Goal: Task Accomplishment & Management: Complete application form

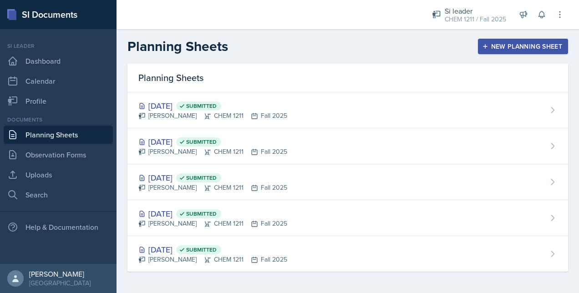
click at [518, 41] on button "New Planning Sheet" at bounding box center [523, 46] width 90 height 15
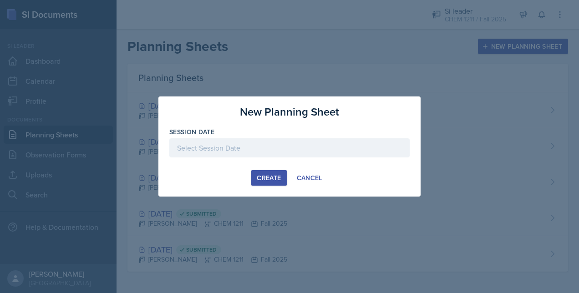
click at [213, 148] on div at bounding box center [289, 147] width 240 height 19
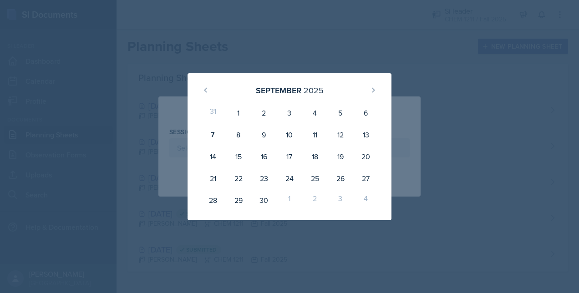
click at [236, 133] on div "8" at bounding box center [239, 135] width 26 height 22
type input "[DATE]"
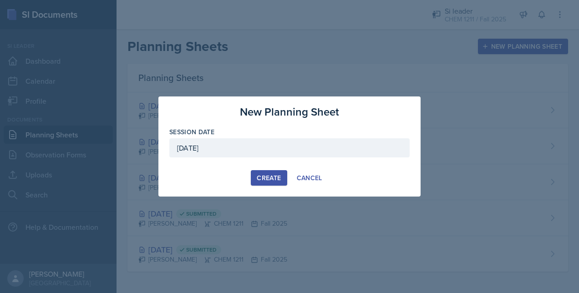
click at [269, 179] on div "Create" at bounding box center [269, 177] width 24 height 7
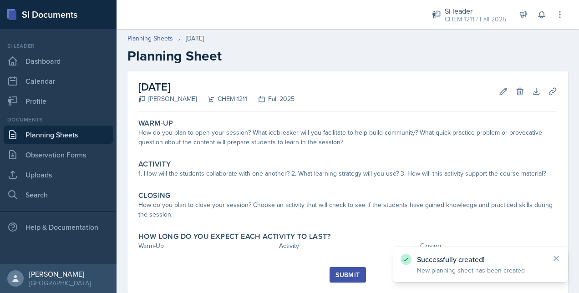
click at [215, 123] on div "Warm-Up" at bounding box center [347, 123] width 419 height 9
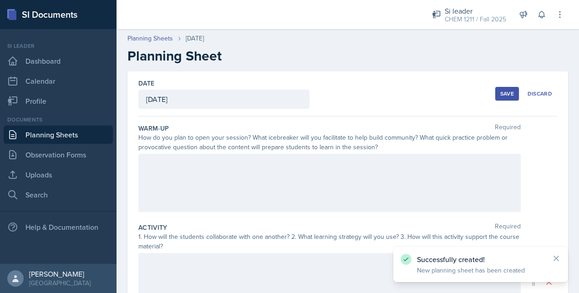
click at [186, 173] on div at bounding box center [329, 183] width 383 height 58
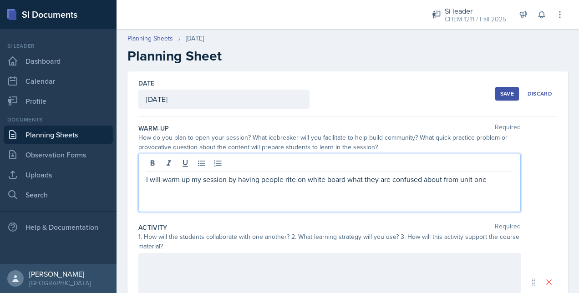
click at [485, 177] on p "I will warm up my session by having people rite on white board what they are co…" at bounding box center [329, 179] width 367 height 11
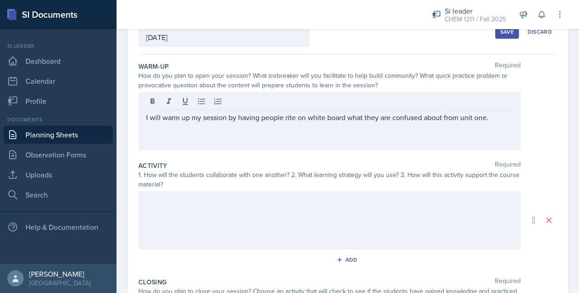
click at [168, 222] on div at bounding box center [329, 220] width 383 height 58
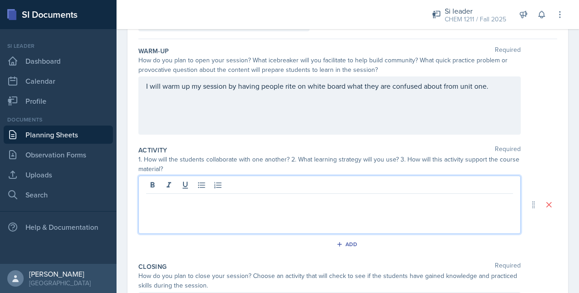
click at [285, 86] on div "I will warm up my session by having people rite on white board what they are co…" at bounding box center [329, 106] width 383 height 58
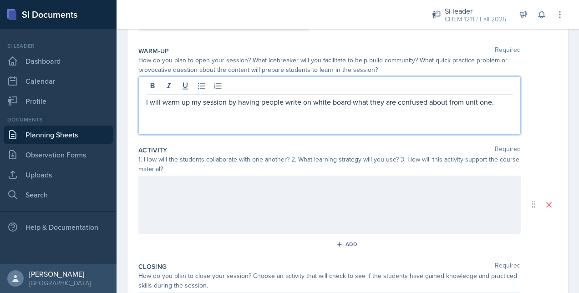
click at [190, 213] on div at bounding box center [329, 205] width 383 height 58
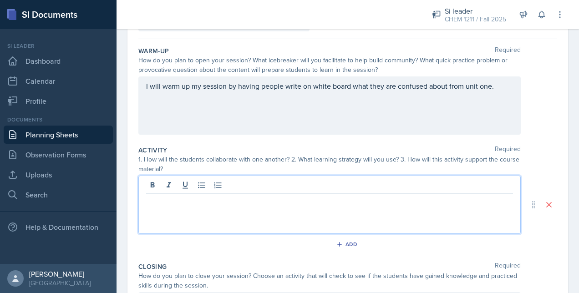
scroll to position [93, 0]
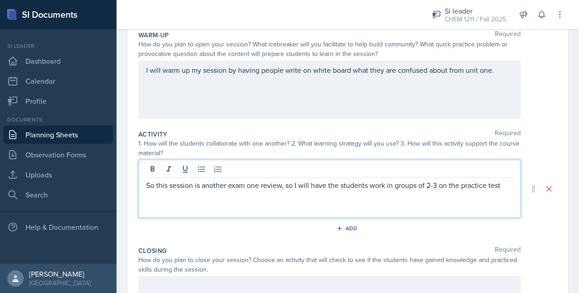
click at [486, 191] on div "So this session is another exam one review, so I will have the students work in…" at bounding box center [329, 189] width 383 height 58
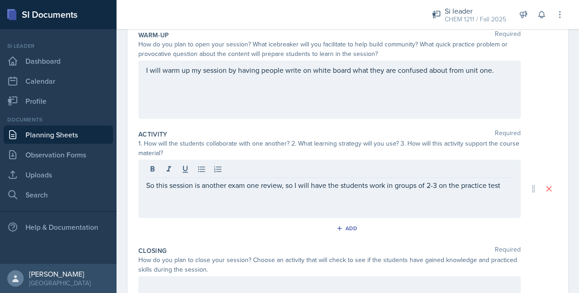
click at [496, 191] on div "So this session is another exam one review, so I will have the students work in…" at bounding box center [329, 189] width 383 height 58
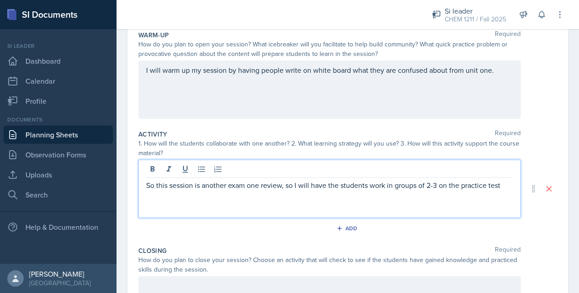
click at [502, 182] on p "So this session is another exam one review, so I will have the students work in…" at bounding box center [329, 185] width 367 height 11
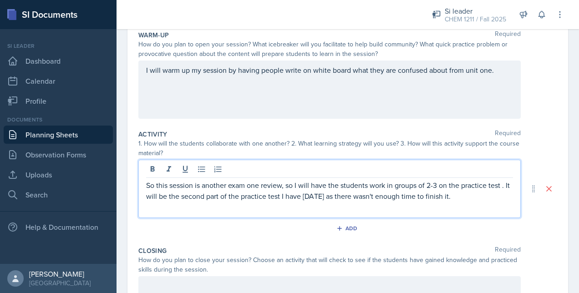
click at [489, 195] on p "So this session is another exam one review, so I will have the students work in…" at bounding box center [329, 191] width 367 height 22
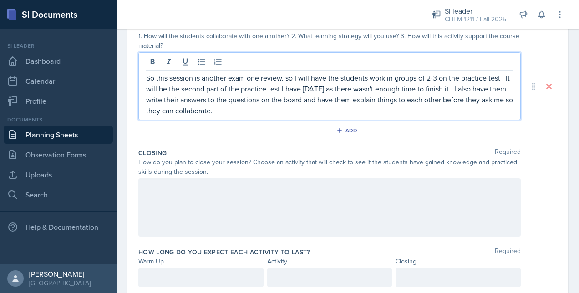
click at [199, 214] on div at bounding box center [329, 208] width 383 height 58
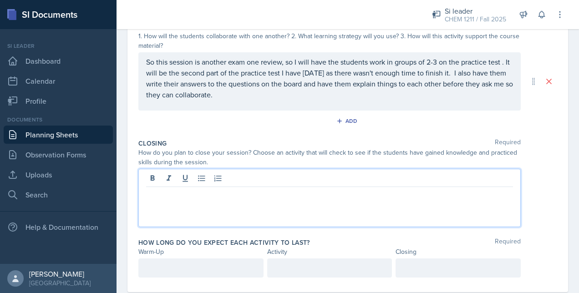
scroll to position [217, 0]
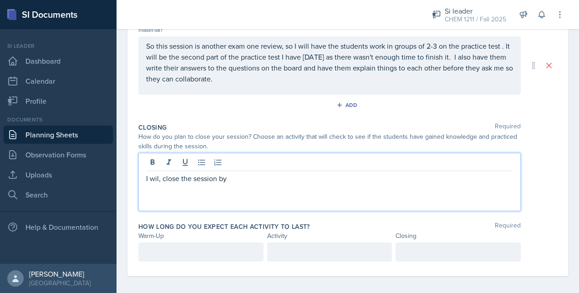
click at [159, 178] on p "I wil, close the session by" at bounding box center [329, 178] width 367 height 11
click at [237, 181] on p "I will close the session by" at bounding box center [329, 178] width 367 height 11
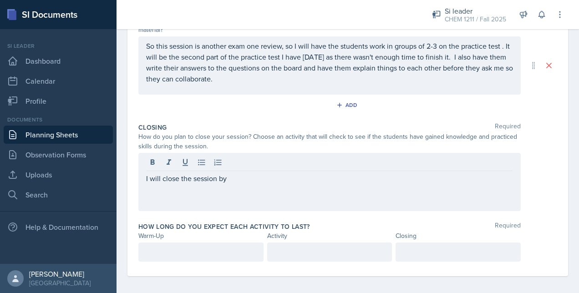
click at [173, 245] on div at bounding box center [200, 252] width 125 height 19
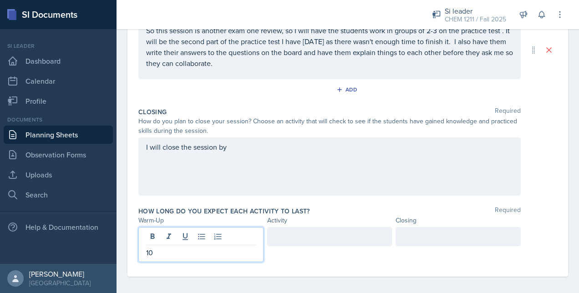
click at [303, 234] on div at bounding box center [329, 236] width 125 height 19
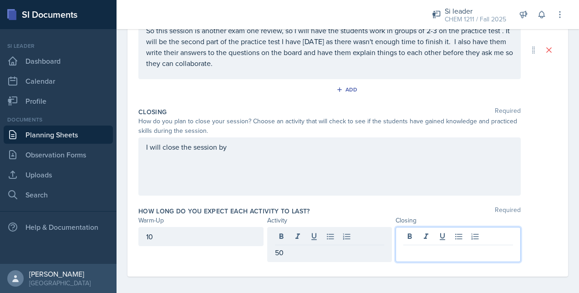
click at [408, 237] on div at bounding box center [458, 244] width 125 height 35
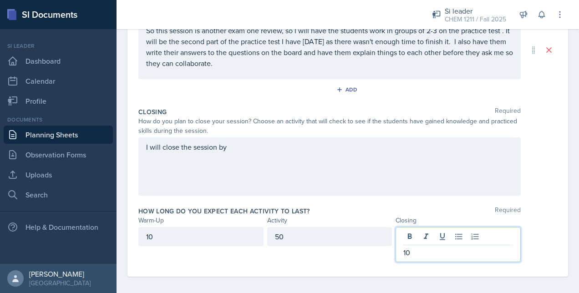
click at [263, 148] on div "I will close the session by" at bounding box center [329, 167] width 383 height 58
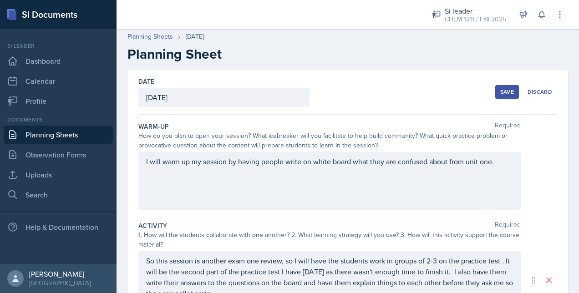
scroll to position [0, 0]
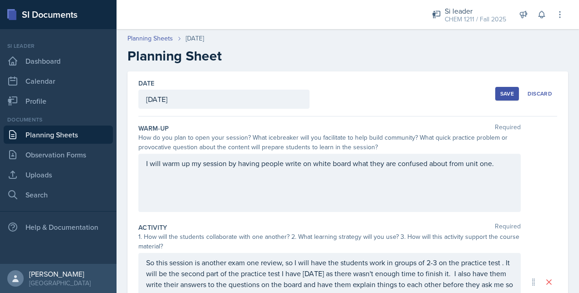
click at [501, 90] on div "Save" at bounding box center [508, 93] width 14 height 7
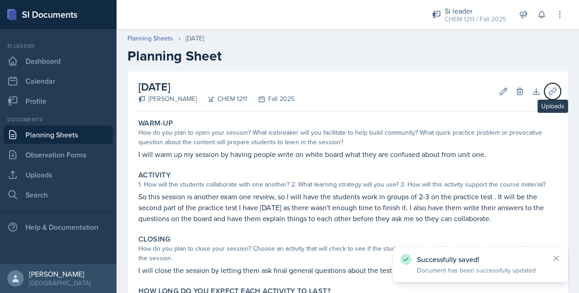
click at [549, 90] on icon at bounding box center [552, 91] width 7 height 7
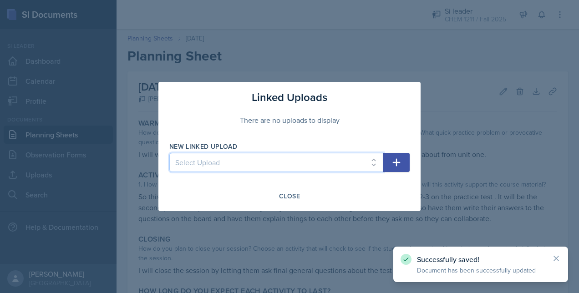
click at [297, 154] on select "Select Upload Metacognitito Si traning assigment SI session worksheet [DATE] SI…" at bounding box center [276, 162] width 214 height 19
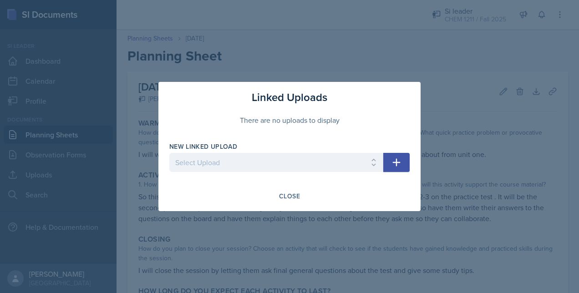
click at [433, 184] on div at bounding box center [289, 146] width 579 height 293
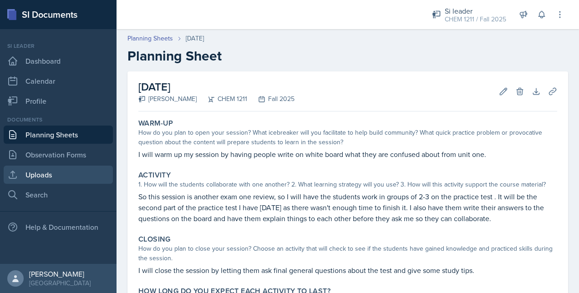
click at [87, 170] on link "Uploads" at bounding box center [58, 175] width 109 height 18
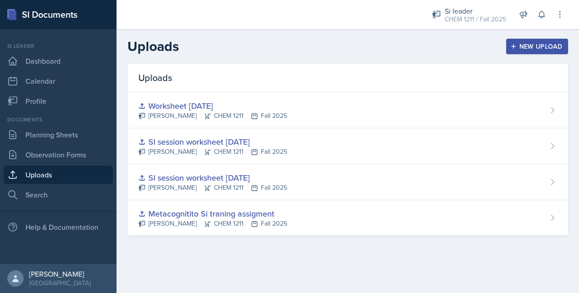
click at [207, 113] on div "[PERSON_NAME] CHEM 1211 Fall 2025" at bounding box center [212, 116] width 149 height 10
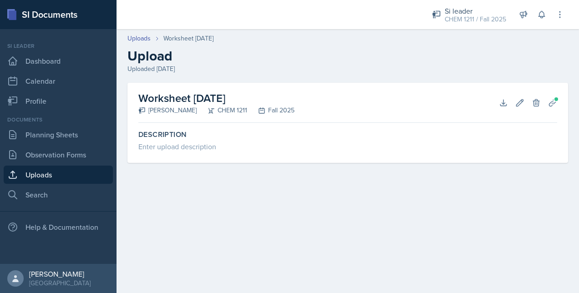
click at [176, 143] on div "Enter upload description" at bounding box center [347, 146] width 419 height 11
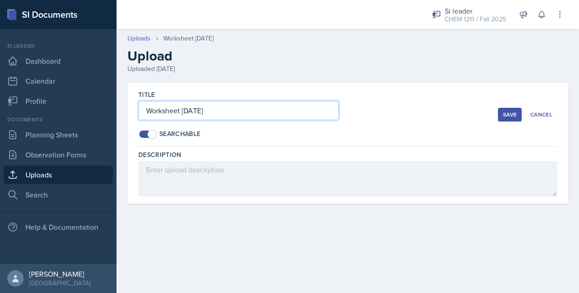
click at [216, 111] on input "Worksheet [DATE]" at bounding box center [238, 110] width 200 height 19
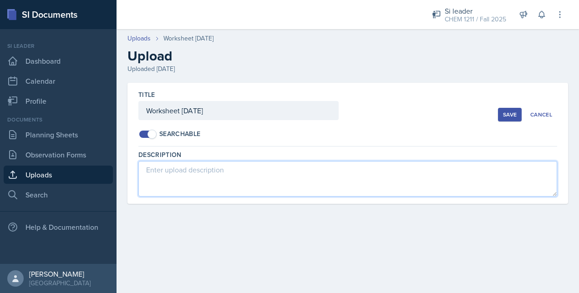
click at [188, 174] on textarea at bounding box center [347, 179] width 419 height 36
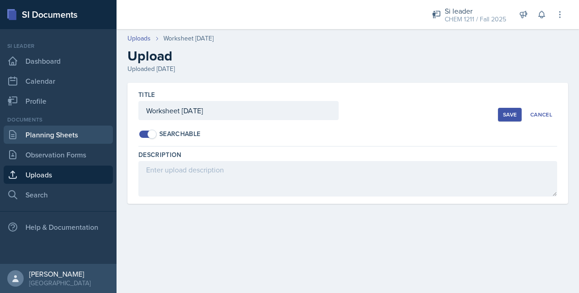
click at [84, 136] on link "Planning Sheets" at bounding box center [58, 135] width 109 height 18
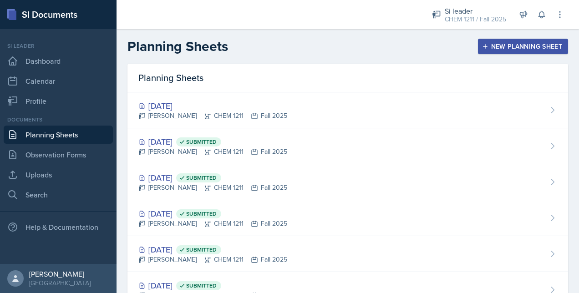
click at [179, 146] on div "[DATE] Submitted" at bounding box center [212, 142] width 149 height 12
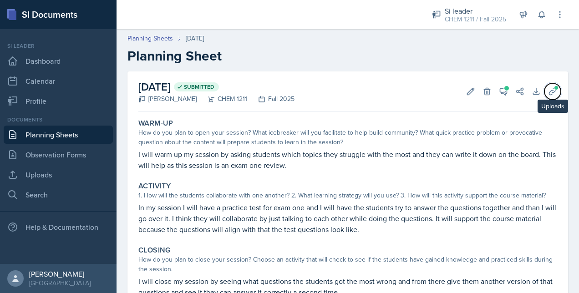
click at [548, 91] on icon at bounding box center [552, 91] width 9 height 9
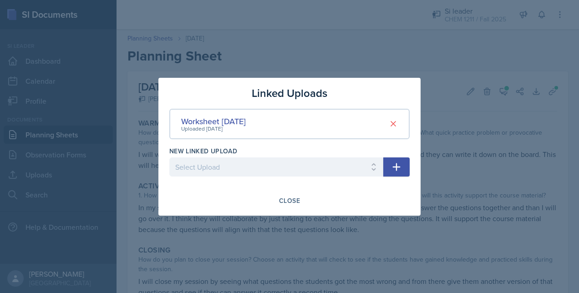
click at [238, 122] on div "Worksheet [DATE]" at bounding box center [213, 121] width 65 height 12
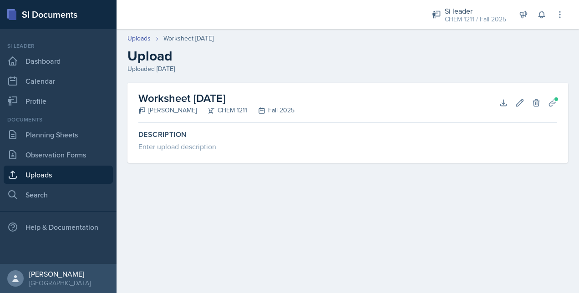
click at [194, 97] on h2 "Worksheet [DATE]" at bounding box center [216, 98] width 156 height 16
click at [551, 105] on icon at bounding box center [552, 102] width 9 height 9
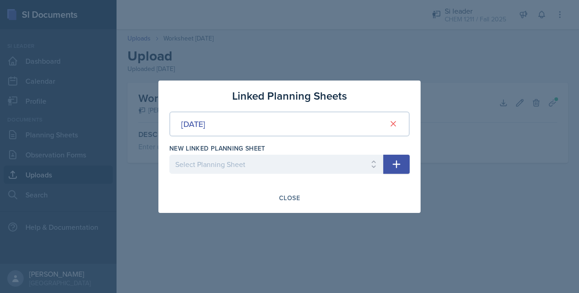
click at [246, 130] on div "[DATE]" at bounding box center [289, 124] width 240 height 25
click at [244, 158] on select "Select Planning Sheet [DATE] [DATE] [DATE] [DATE] [DATE]" at bounding box center [276, 164] width 214 height 19
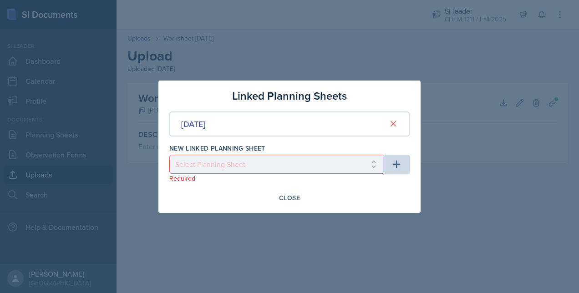
click at [432, 225] on div at bounding box center [289, 146] width 579 height 293
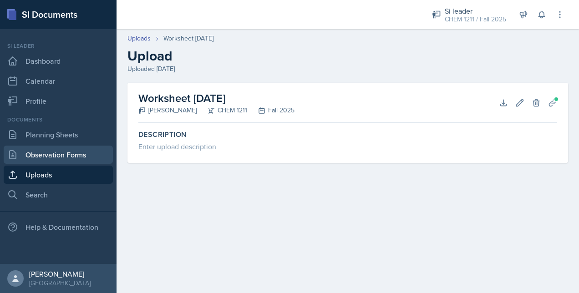
click at [72, 152] on link "Observation Forms" at bounding box center [58, 155] width 109 height 18
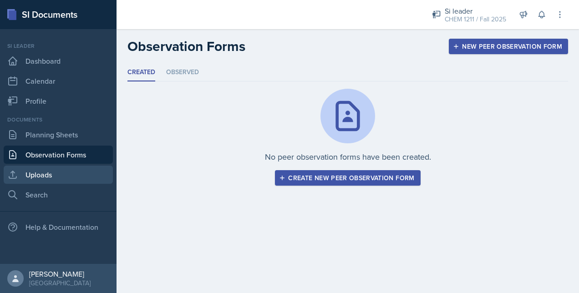
click at [54, 171] on link "Uploads" at bounding box center [58, 175] width 109 height 18
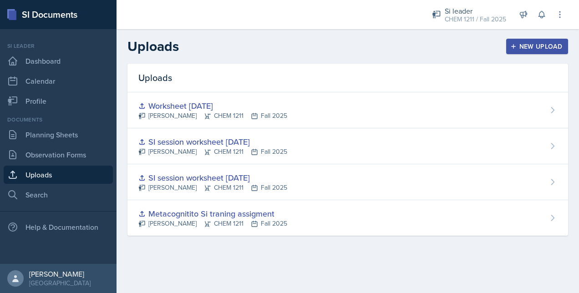
click at [251, 144] on div "SI session worksheet [DATE]" at bounding box center [212, 142] width 149 height 12
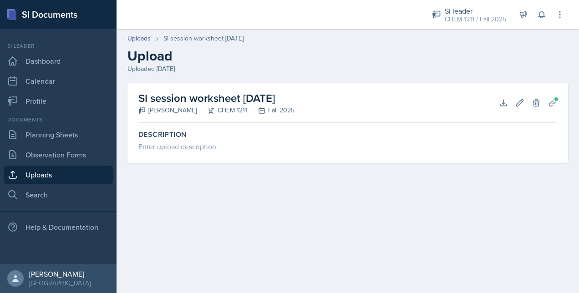
click at [192, 98] on h2 "SI session worksheet [DATE]" at bounding box center [216, 98] width 156 height 16
drag, startPoint x: 192, startPoint y: 98, endPoint x: 154, endPoint y: 119, distance: 43.8
click at [154, 119] on div "SI session worksheet [DATE] [PERSON_NAME] CHEM 1211 Fall 2025 Download Edit Del…" at bounding box center [347, 103] width 419 height 40
click at [157, 138] on label "Description" at bounding box center [347, 134] width 419 height 9
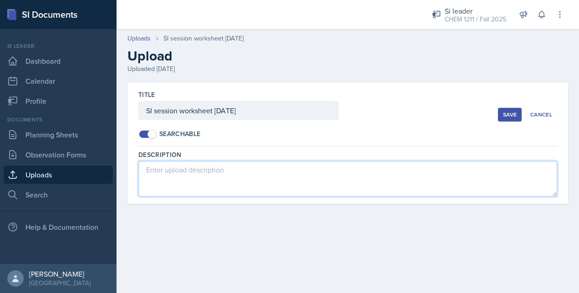
click at [210, 166] on textarea at bounding box center [347, 179] width 419 height 36
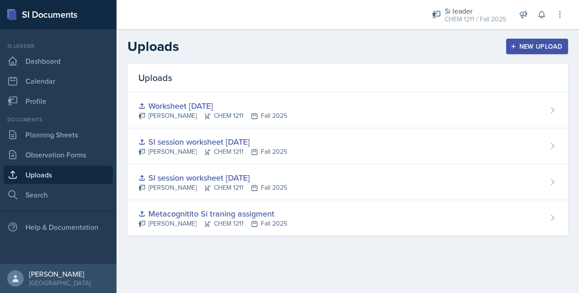
click at [320, 115] on div "Worksheet [DATE] [PERSON_NAME] CHEM 1211 Fall 2025" at bounding box center [348, 110] width 441 height 36
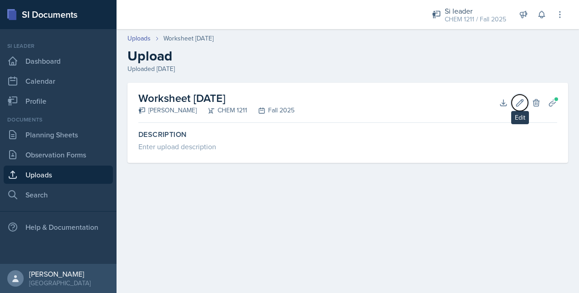
click at [516, 102] on icon at bounding box center [520, 102] width 9 height 9
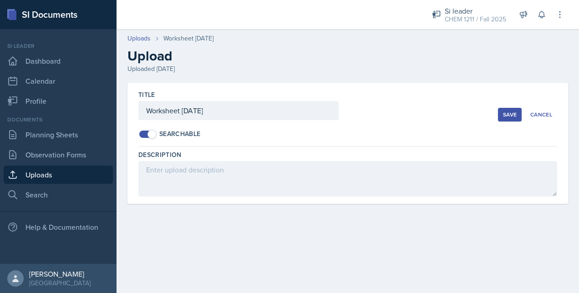
click at [510, 116] on div "Save" at bounding box center [510, 114] width 14 height 7
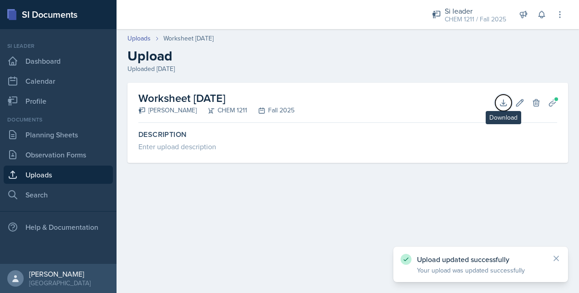
click at [502, 102] on icon at bounding box center [503, 102] width 9 height 9
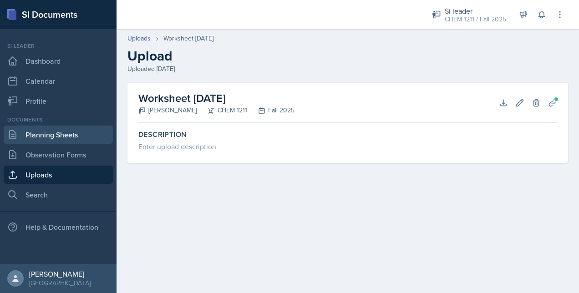
click at [48, 143] on link "Planning Sheets" at bounding box center [58, 135] width 109 height 18
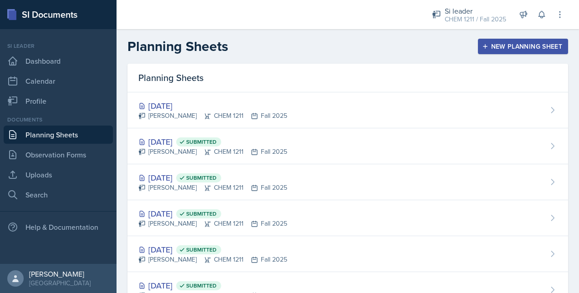
click at [247, 128] on div "[DATE] [PERSON_NAME] CHEM 1211 Fall 2025" at bounding box center [348, 110] width 441 height 36
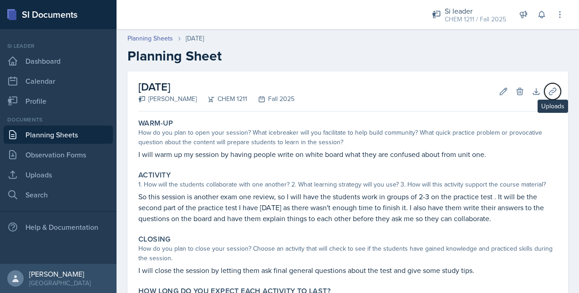
click at [550, 92] on icon at bounding box center [552, 91] width 9 height 9
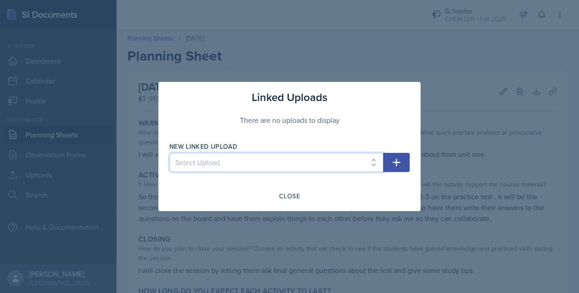
click at [257, 163] on select "Select Upload Metacognitito Si traning assigment SI session worksheet [DATE] SI…" at bounding box center [276, 162] width 214 height 19
select select "3204e355-0537-4d78-a97c-c3dd058eb1d6"
click at [169, 153] on select "Select Upload Metacognitito Si traning assigment SI session worksheet [DATE] SI…" at bounding box center [276, 162] width 214 height 19
click at [399, 161] on icon "button" at bounding box center [396, 162] width 11 height 11
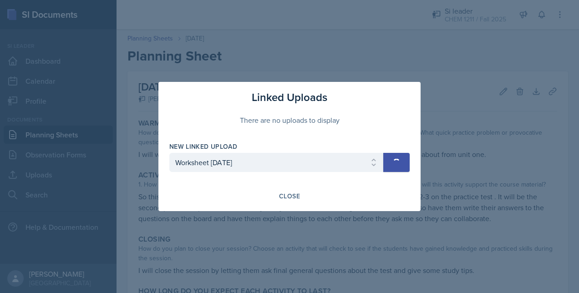
select select
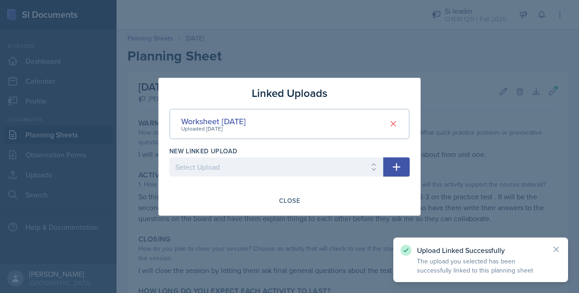
click at [274, 244] on div at bounding box center [289, 146] width 579 height 293
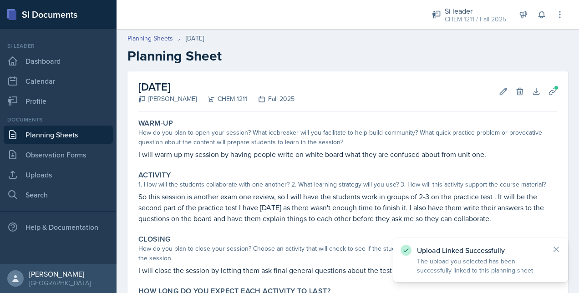
scroll to position [87, 0]
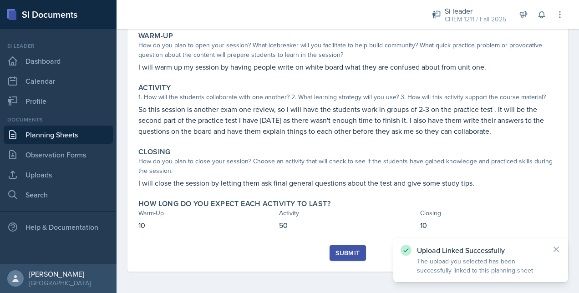
click at [349, 256] on div "Submit" at bounding box center [348, 253] width 24 height 7
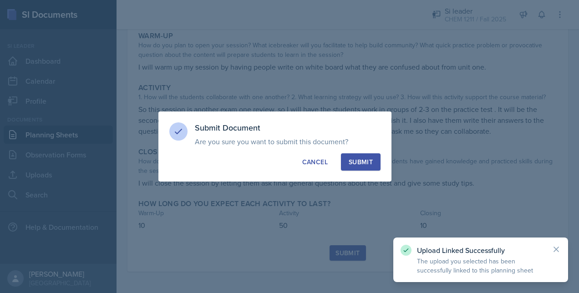
click at [356, 162] on div "Submit" at bounding box center [361, 162] width 24 height 9
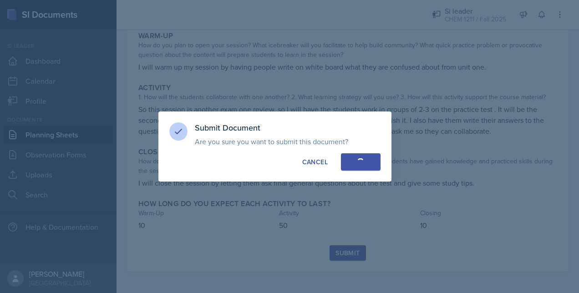
scroll to position [61, 0]
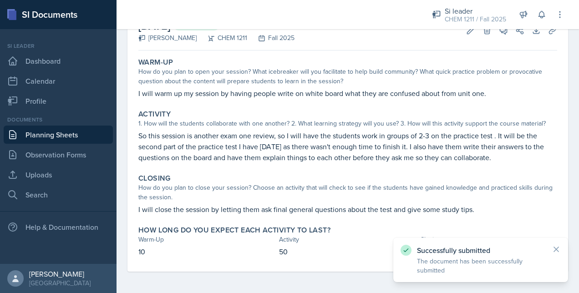
click at [82, 136] on link "Planning Sheets" at bounding box center [58, 135] width 109 height 18
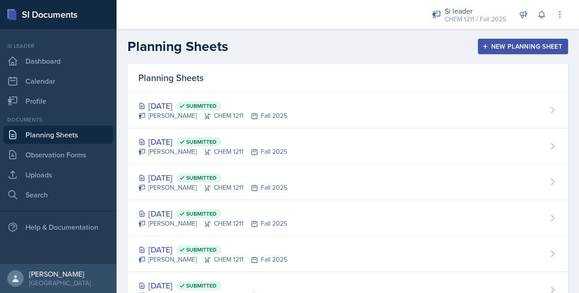
click at [526, 43] on div "New Planning Sheet" at bounding box center [523, 46] width 78 height 7
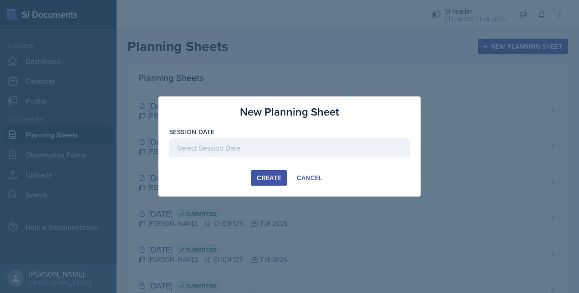
click at [274, 148] on div at bounding box center [289, 147] width 240 height 19
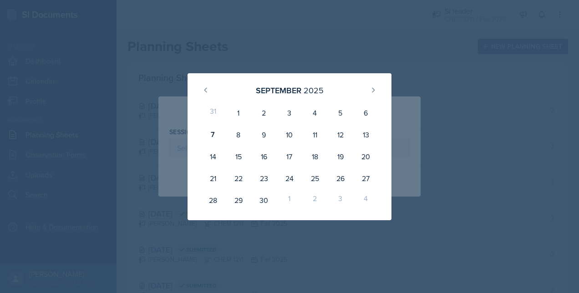
click at [317, 142] on div "11" at bounding box center [315, 135] width 26 height 22
type input "[DATE]"
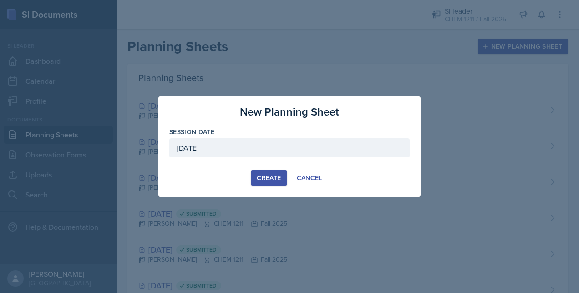
click at [267, 175] on div "Create" at bounding box center [269, 177] width 24 height 7
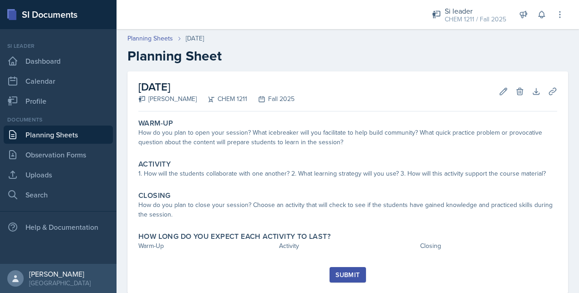
click at [210, 137] on div "How do you plan to open your session? What icebreaker will you facilitate to he…" at bounding box center [347, 137] width 419 height 19
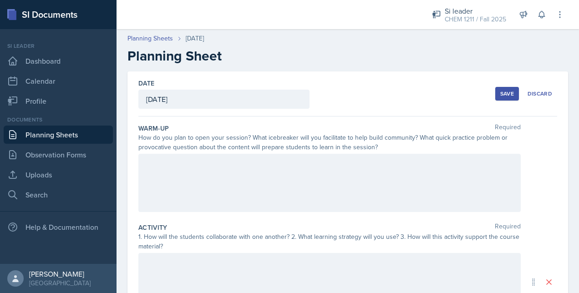
click at [174, 179] on div at bounding box center [329, 183] width 383 height 58
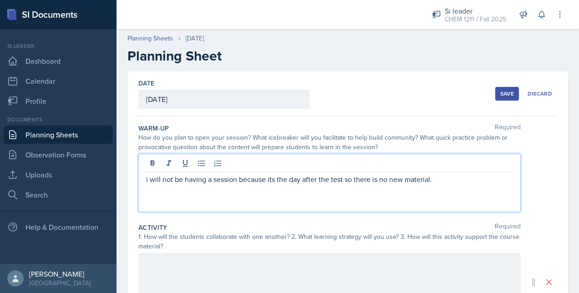
click at [154, 179] on p "i will not be having a session because its the day after the test so there is n…" at bounding box center [329, 179] width 367 height 11
click at [149, 177] on p "i will not be having a session because its the day after the test so there is n…" at bounding box center [329, 179] width 367 height 11
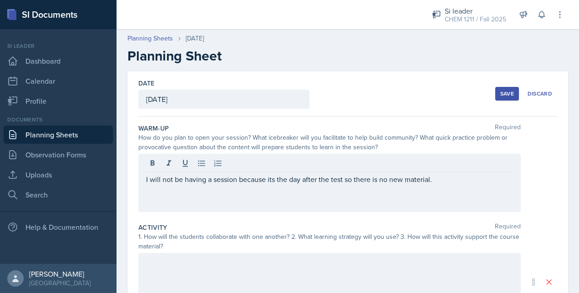
drag, startPoint x: 145, startPoint y: 177, endPoint x: 513, endPoint y: 182, distance: 368.0
click at [513, 182] on div "I will not be having a session because its the day after the test so there is n…" at bounding box center [329, 183] width 383 height 58
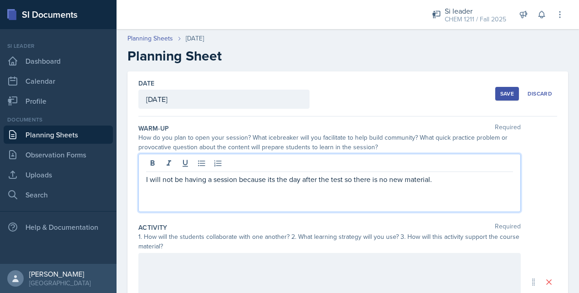
click at [460, 176] on p "I will not be having a session because its the day after the test so there is n…" at bounding box center [329, 179] width 367 height 11
drag, startPoint x: 445, startPoint y: 180, endPoint x: 113, endPoint y: 138, distance: 334.8
click at [113, 138] on div "SI Documents Si leader Dashboard Calendar Profile Documents Planning Sheets Obs…" at bounding box center [289, 146] width 579 height 293
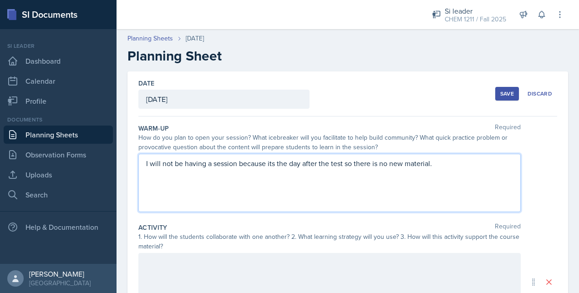
copy p "I will not be having a session because its the day after the test so there is n…"
click at [185, 199] on div "I will not be having a session because its the day after the test so there is n…" at bounding box center [329, 183] width 383 height 58
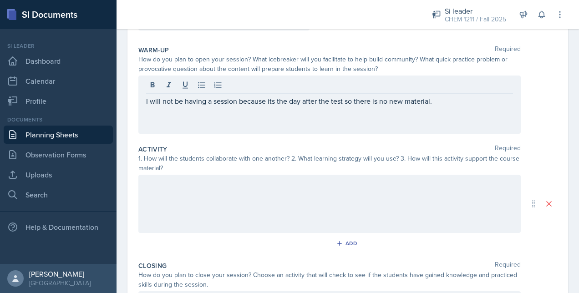
click at [179, 218] on div at bounding box center [329, 204] width 383 height 58
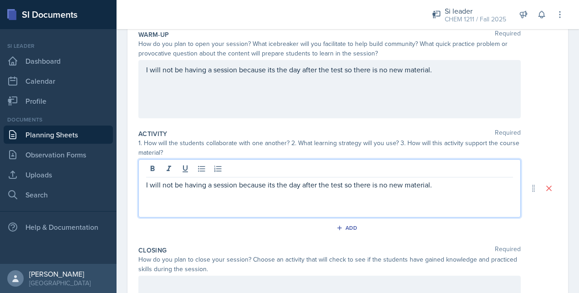
scroll to position [220, 0]
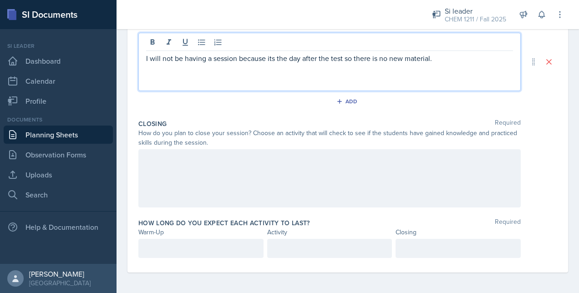
click at [147, 179] on div at bounding box center [329, 178] width 383 height 58
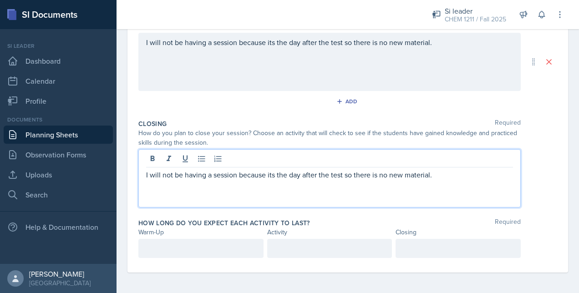
scroll to position [236, 0]
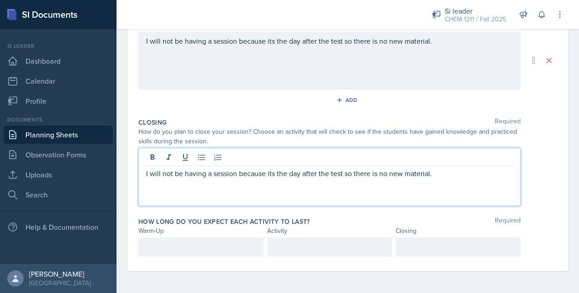
click at [210, 249] on p at bounding box center [201, 247] width 110 height 11
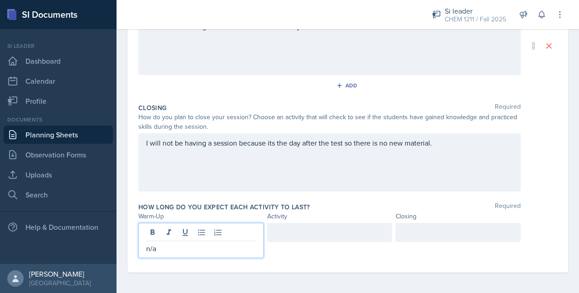
click at [274, 234] on div at bounding box center [329, 232] width 125 height 19
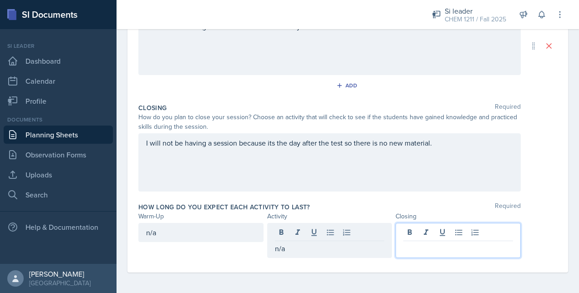
click at [408, 230] on div at bounding box center [458, 240] width 125 height 35
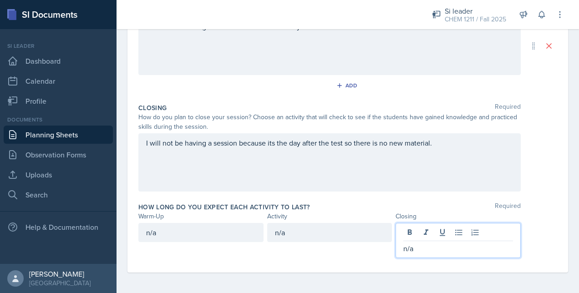
click at [213, 146] on div "I will not be having a session because its the day after the test so there is n…" at bounding box center [329, 162] width 383 height 58
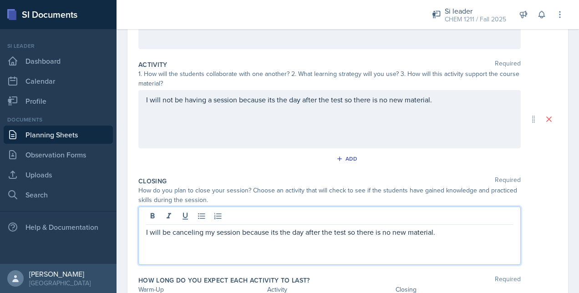
scroll to position [137, 0]
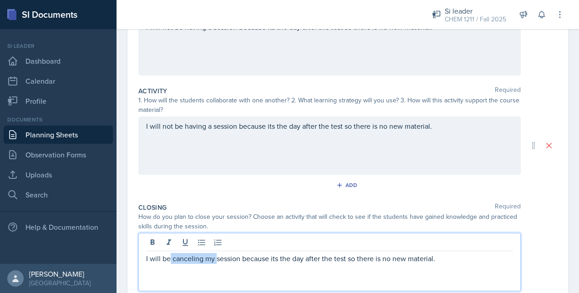
drag, startPoint x: 215, startPoint y: 258, endPoint x: 171, endPoint y: 261, distance: 44.3
click at [171, 261] on p "I will be canceling my session because its the day after the test so there is n…" at bounding box center [329, 258] width 367 height 11
copy p "canceling my"
click at [203, 272] on p at bounding box center [329, 269] width 367 height 11
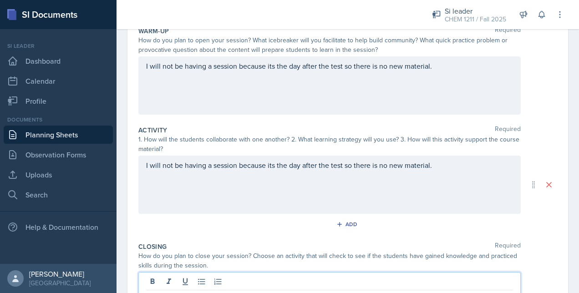
scroll to position [113, 0]
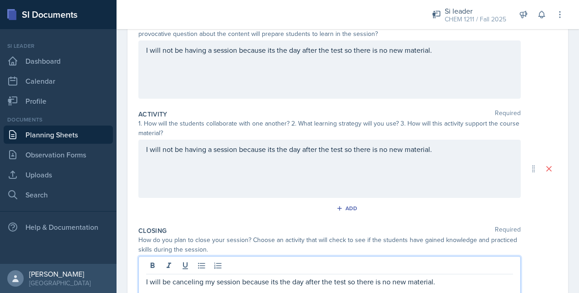
click at [179, 155] on p "I will not be having a session because its the day after the test so there is n…" at bounding box center [329, 149] width 367 height 11
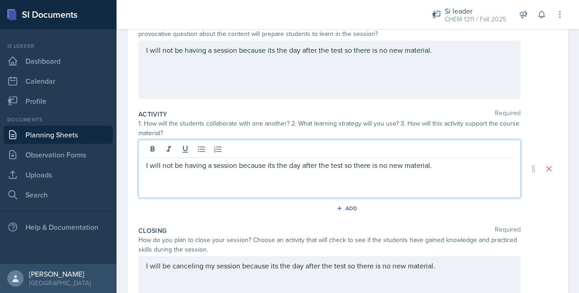
click at [184, 167] on p "I will not be having a session because its the day after the test so there is n…" at bounding box center [329, 165] width 367 height 11
click at [163, 165] on p "I will canceling be having a session because its the day after the test so ther…" at bounding box center [329, 165] width 367 height 11
click at [215, 166] on p "I will be canceling be having a session because its the day after the test so t…" at bounding box center [329, 165] width 367 height 11
drag, startPoint x: 233, startPoint y: 168, endPoint x: 210, endPoint y: 166, distance: 22.4
click at [210, 166] on p "I will be canceling having a session because its the day after the test so ther…" at bounding box center [329, 165] width 367 height 11
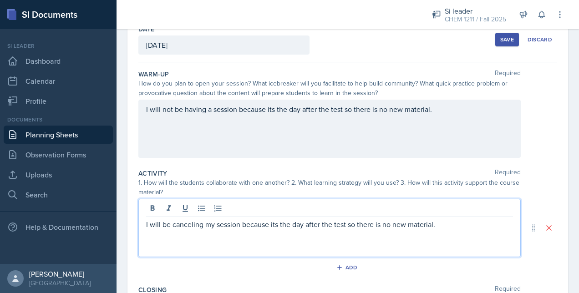
scroll to position [70, 0]
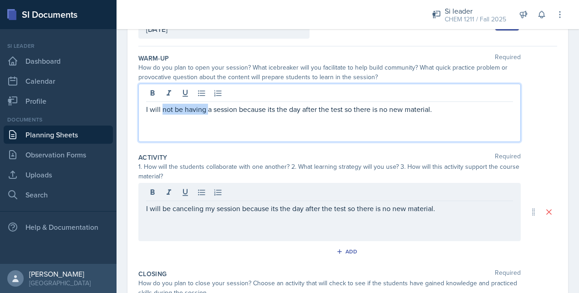
drag, startPoint x: 209, startPoint y: 110, endPoint x: 162, endPoint y: 108, distance: 46.5
click at [162, 108] on p "I will not be having a session because its the day after the test so there is n…" at bounding box center [329, 109] width 367 height 11
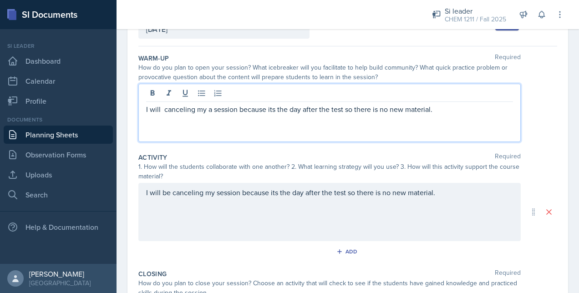
click at [162, 108] on p "I will canceling my a session because its the day after the test so there is no…" at bounding box center [329, 109] width 367 height 11
click at [220, 109] on p "I will be canceling my a session because its the day after the test so there is…" at bounding box center [329, 109] width 367 height 11
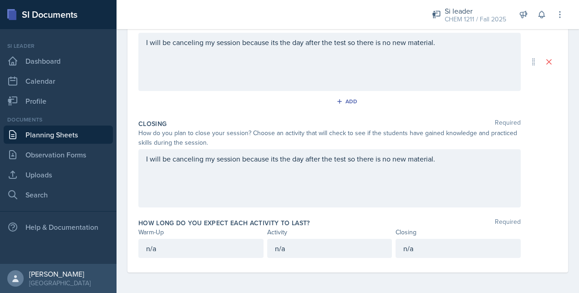
scroll to position [0, 0]
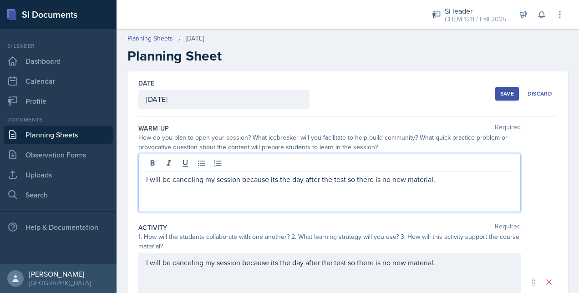
click at [488, 96] on div "Date [DATE] [DATE] 31 1 2 3 4 5 6 7 8 9 10 11 12 13 14 15 16 17 18 19 20 21 22 …" at bounding box center [347, 94] width 419 height 45
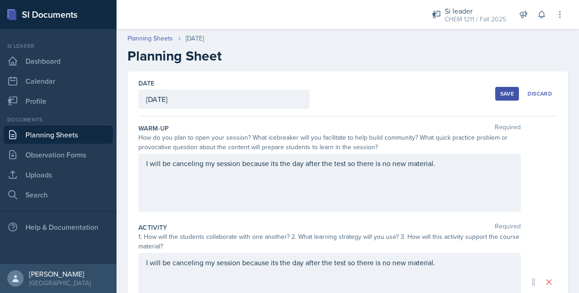
click at [504, 95] on div "Save" at bounding box center [508, 93] width 14 height 7
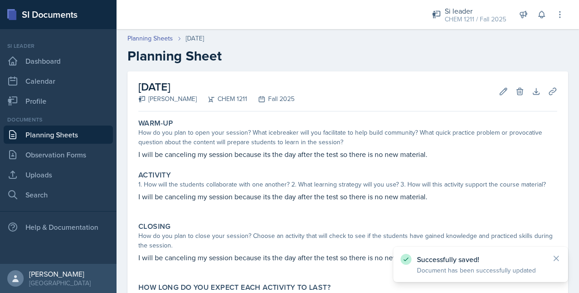
scroll to position [84, 0]
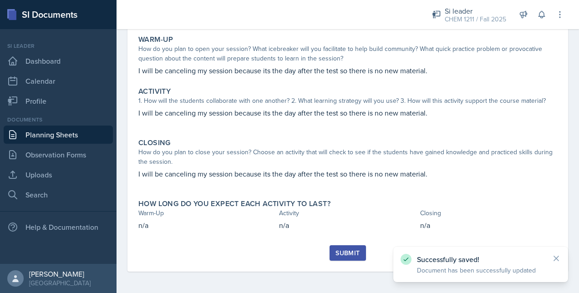
click at [330, 245] on button "Submit" at bounding box center [348, 252] width 36 height 15
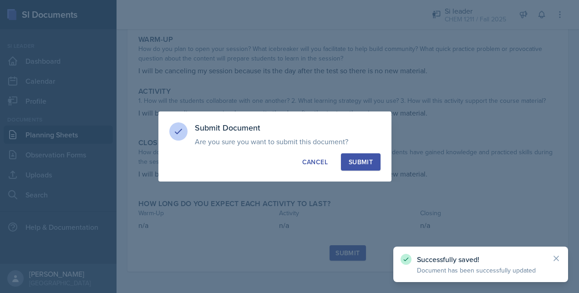
click at [367, 159] on div "Submit" at bounding box center [361, 162] width 24 height 9
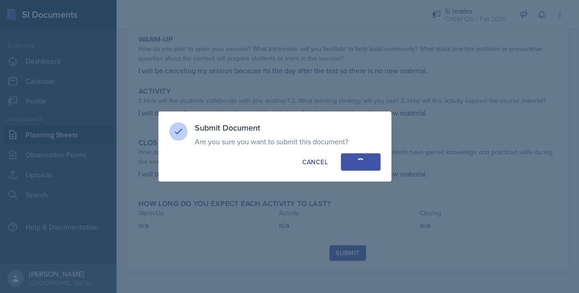
scroll to position [57, 0]
